Goal: Entertainment & Leisure: Consume media (video, audio)

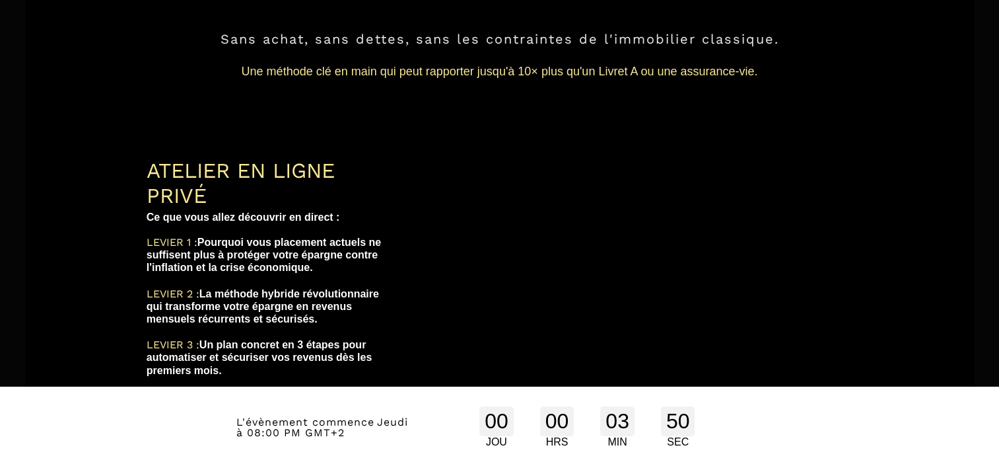
scroll to position [66, 0]
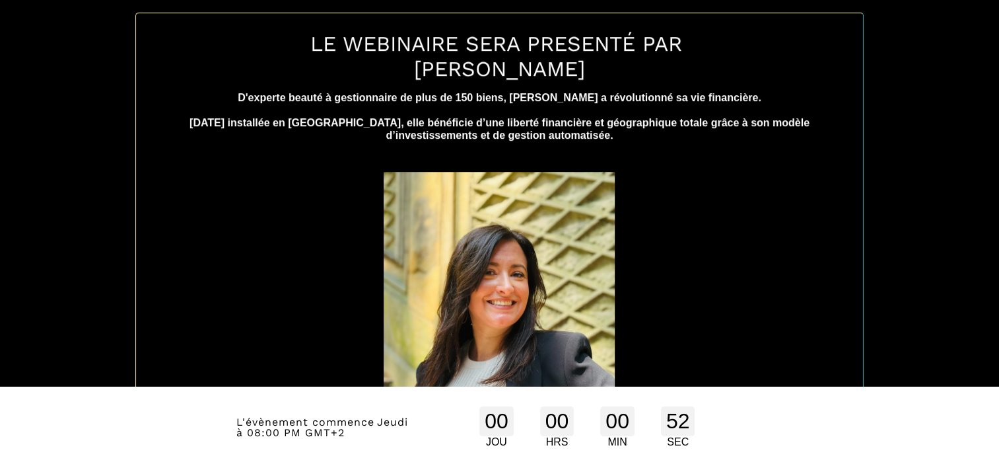
scroll to position [584, 0]
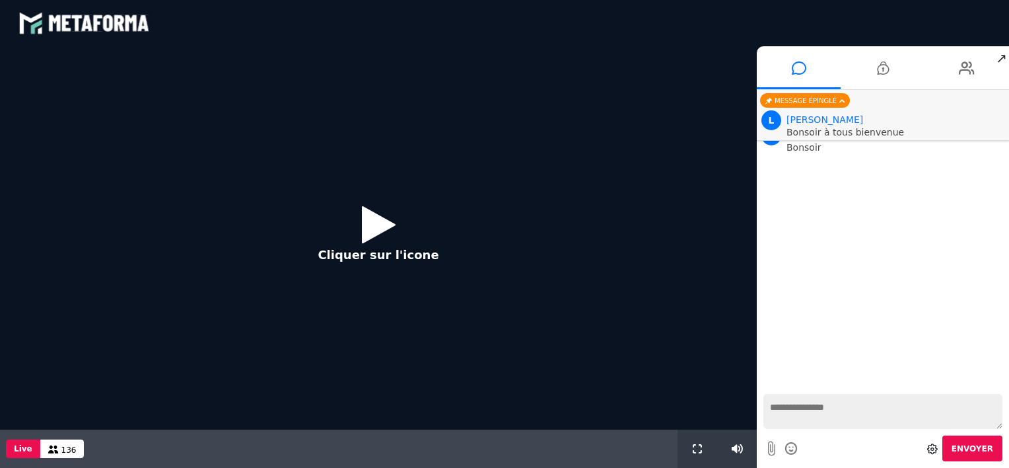
click at [380, 219] on icon at bounding box center [379, 224] width 34 height 43
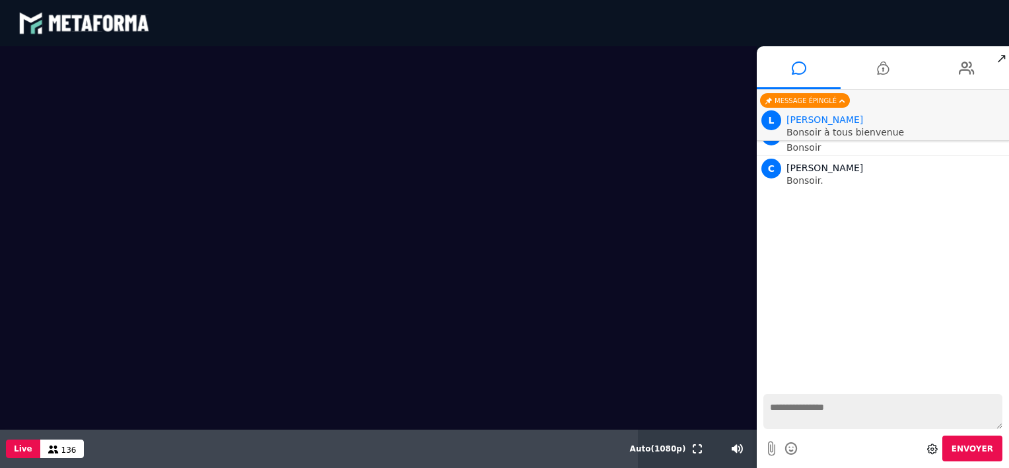
click at [783, 404] on textarea at bounding box center [883, 411] width 239 height 35
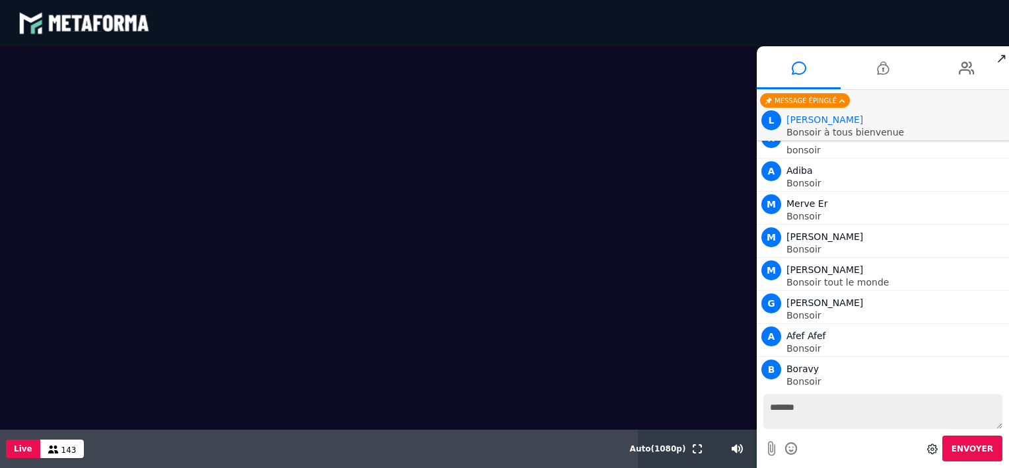
type textarea "*******"
click at [976, 448] on span "Envoyer" at bounding box center [973, 448] width 42 height 9
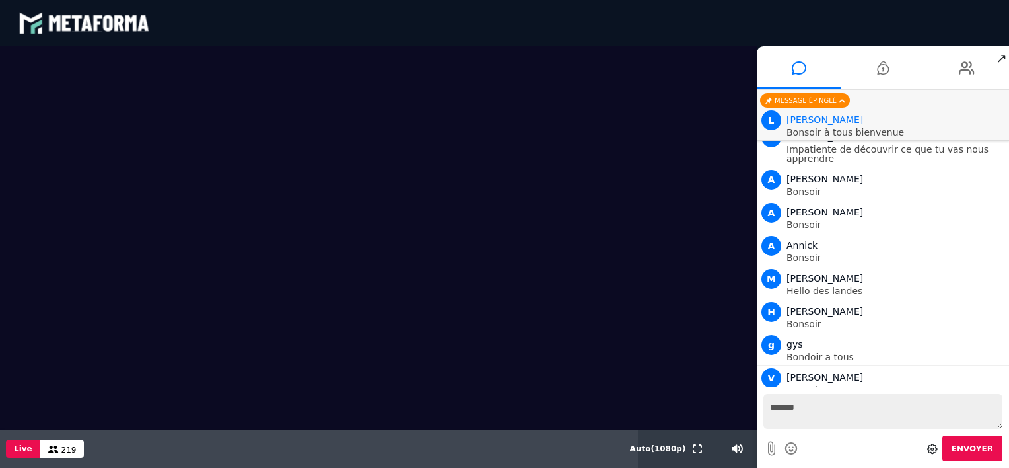
scroll to position [7318, 0]
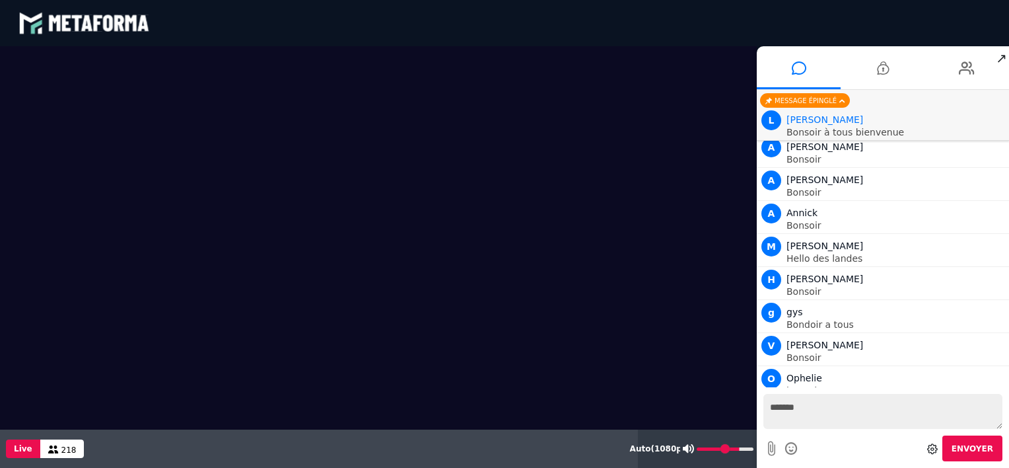
click at [756, 446] on div at bounding box center [718, 448] width 77 height 38
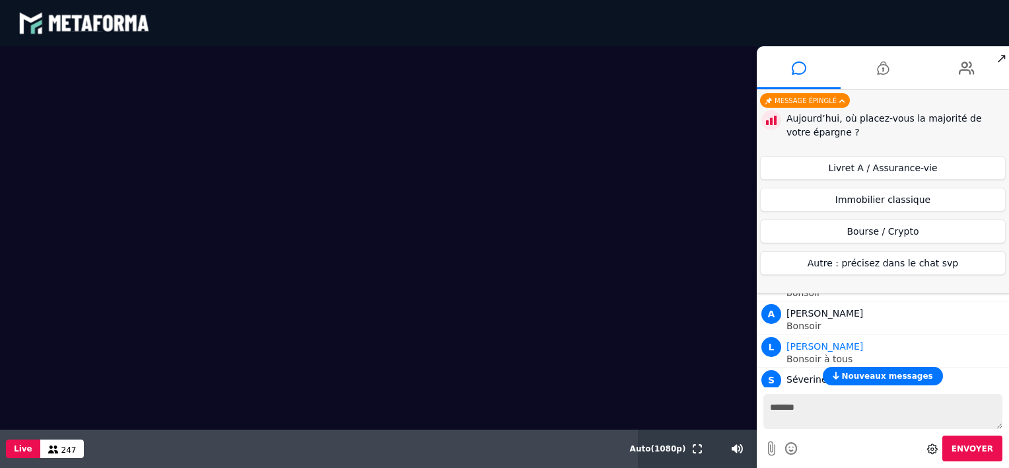
scroll to position [7995, 0]
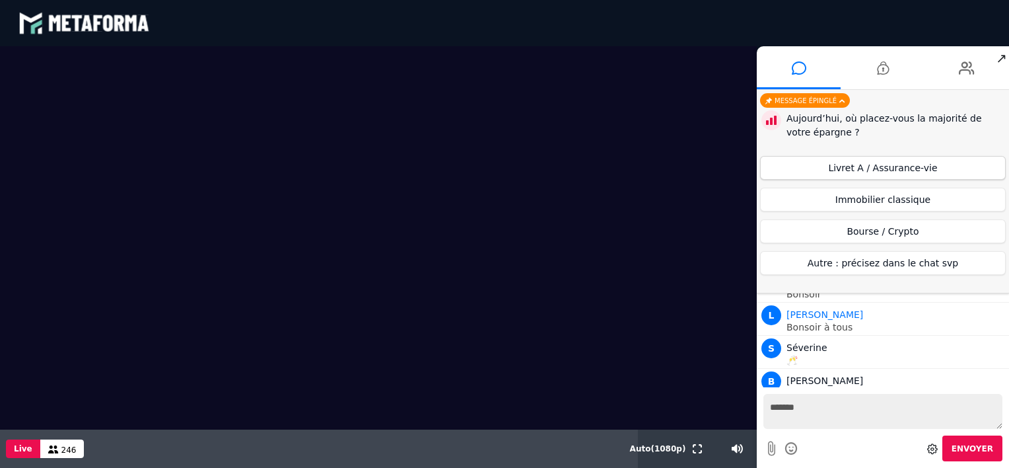
click at [902, 166] on button "Livret A / Assurance-vie" at bounding box center [883, 168] width 246 height 24
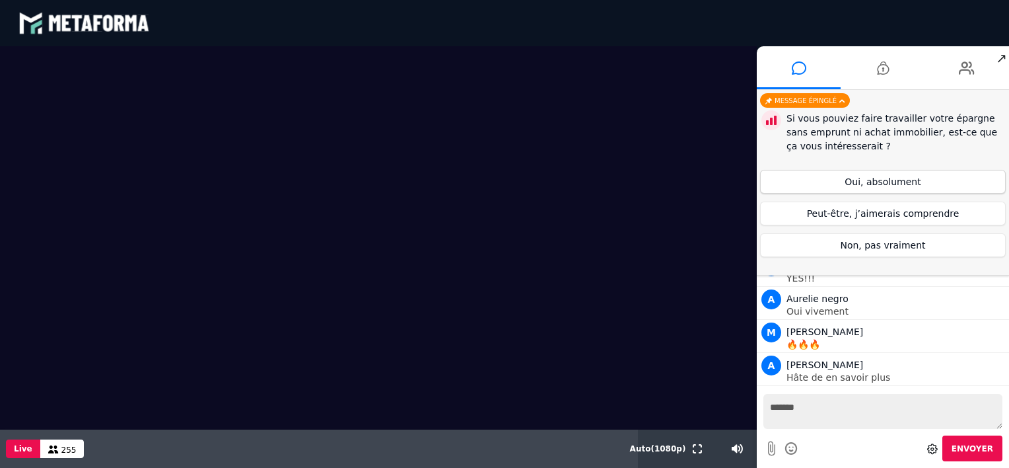
scroll to position [9954, 0]
click at [888, 174] on button "Oui, absolument" at bounding box center [883, 182] width 246 height 24
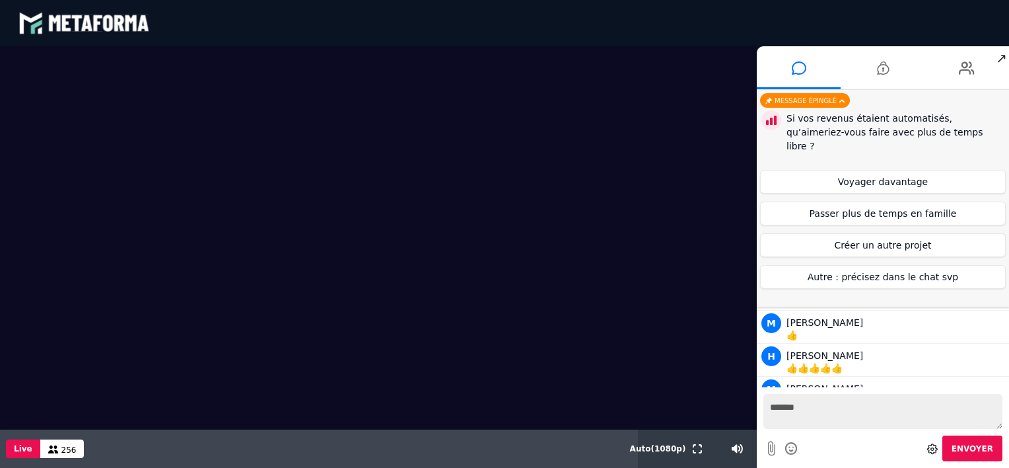
scroll to position [11477, 0]
click at [892, 170] on button "Voyager davantage" at bounding box center [883, 182] width 246 height 24
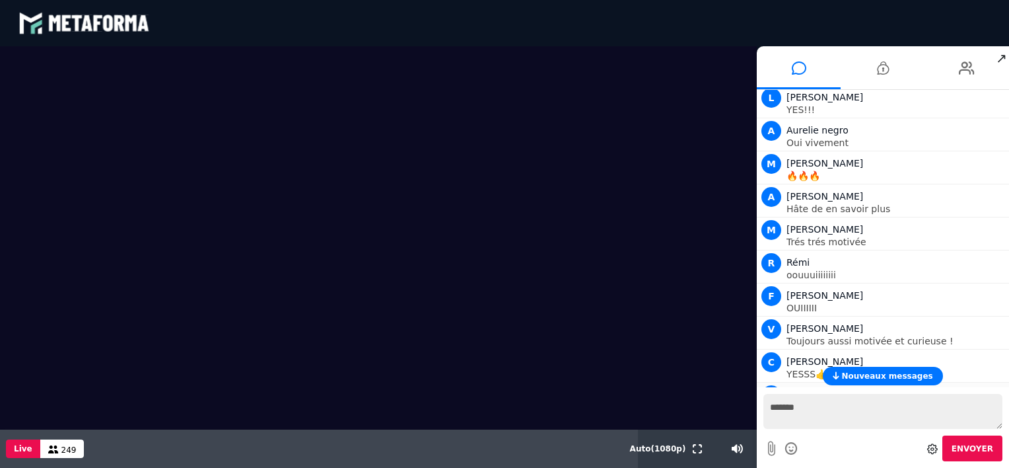
scroll to position [9799, 0]
